Goal: Information Seeking & Learning: Learn about a topic

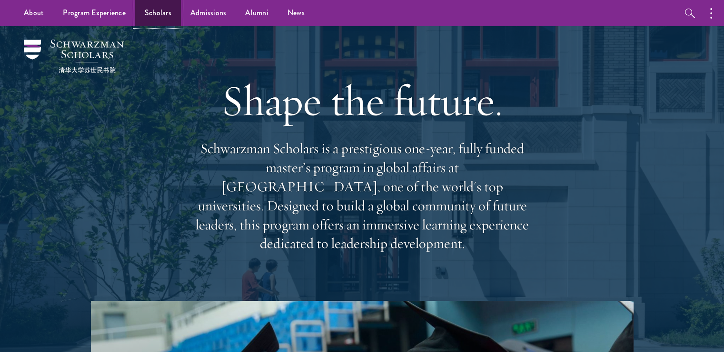
click at [148, 7] on link "Scholars" at bounding box center [158, 13] width 46 height 26
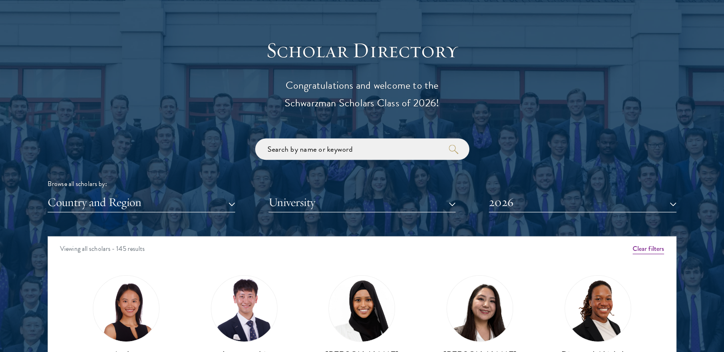
scroll to position [1029, 0]
click at [318, 148] on input "search" at bounding box center [362, 148] width 214 height 21
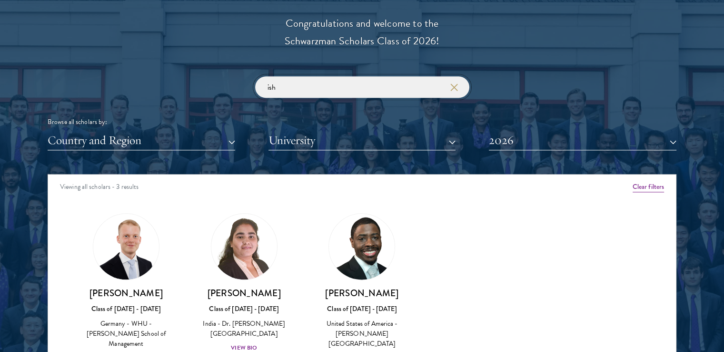
scroll to position [1093, 0]
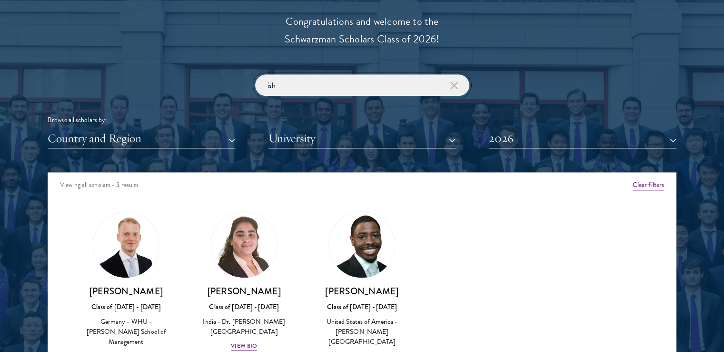
type input "ish"
click at [364, 257] on img at bounding box center [362, 244] width 72 height 72
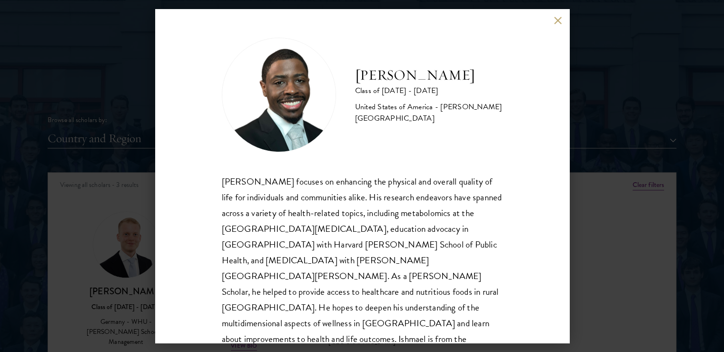
click at [559, 17] on button at bounding box center [558, 20] width 8 height 8
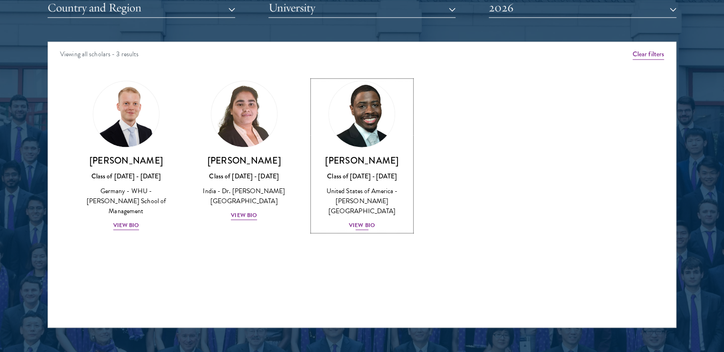
scroll to position [1224, 0]
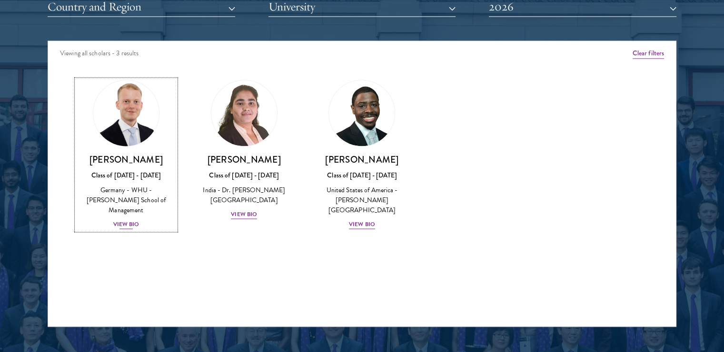
click at [130, 168] on div "Moritz Homrich Class of 2025 - 2026 Germany - WHU - Otto Beisheim School of Man…" at bounding box center [126, 191] width 99 height 76
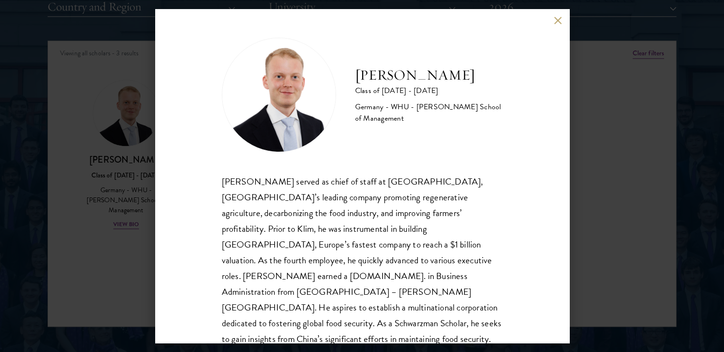
click at [557, 19] on button at bounding box center [558, 20] width 8 height 8
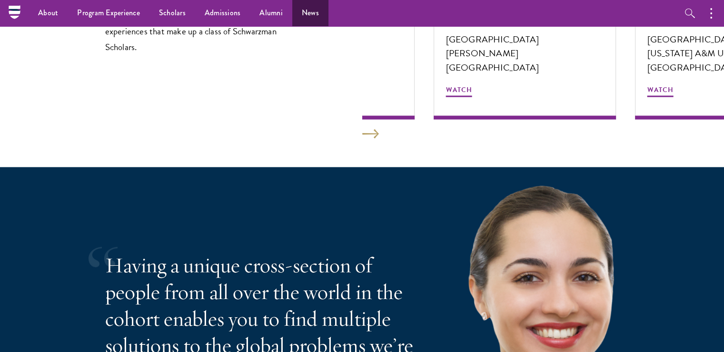
scroll to position [1776, 0]
